Goal: Information Seeking & Learning: Learn about a topic

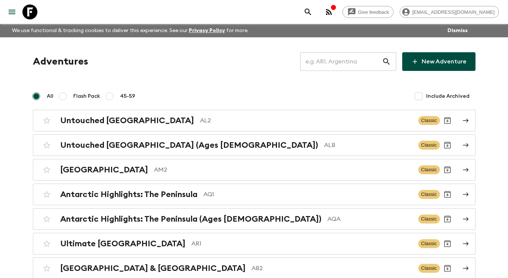
click at [354, 59] on input "text" at bounding box center [341, 61] width 82 height 21
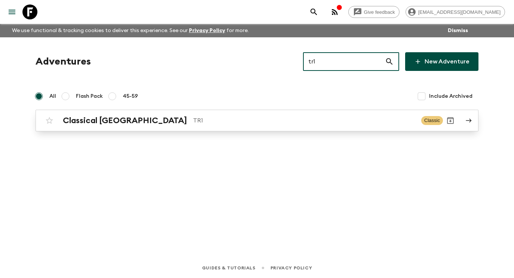
type input "tr1"
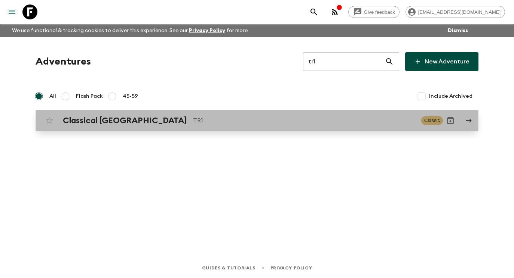
click at [375, 119] on p "TR1" at bounding box center [304, 120] width 222 height 9
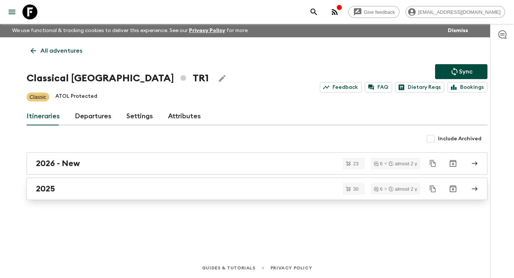
click at [77, 195] on link "2025" at bounding box center [257, 189] width 461 height 22
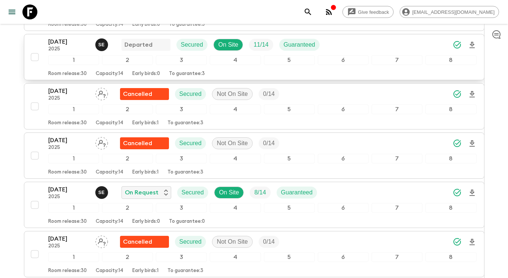
scroll to position [810, 0]
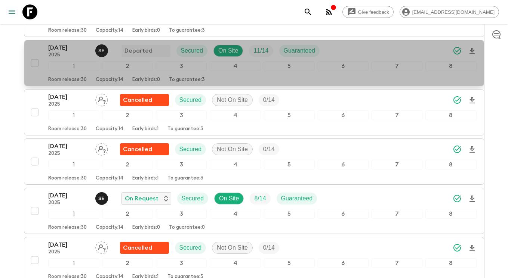
click at [62, 49] on p "[DATE]" at bounding box center [68, 47] width 41 height 9
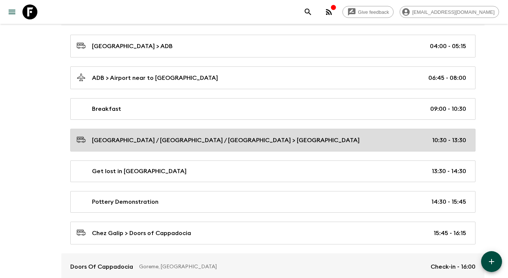
scroll to position [704, 0]
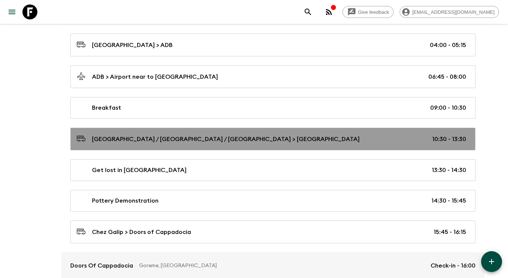
click at [248, 140] on div "[GEOGRAPHIC_DATA] / [GEOGRAPHIC_DATA] / [GEOGRAPHIC_DATA] > [GEOGRAPHIC_DATA] 1…" at bounding box center [272, 139] width 390 height 10
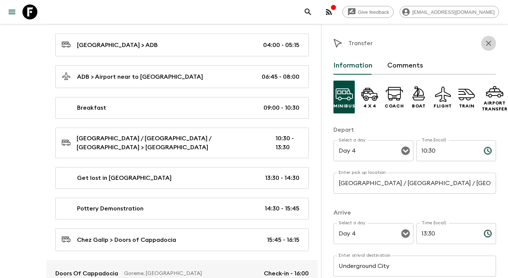
click at [485, 44] on icon "button" at bounding box center [488, 43] width 9 height 9
